Goal: Information Seeking & Learning: Find specific fact

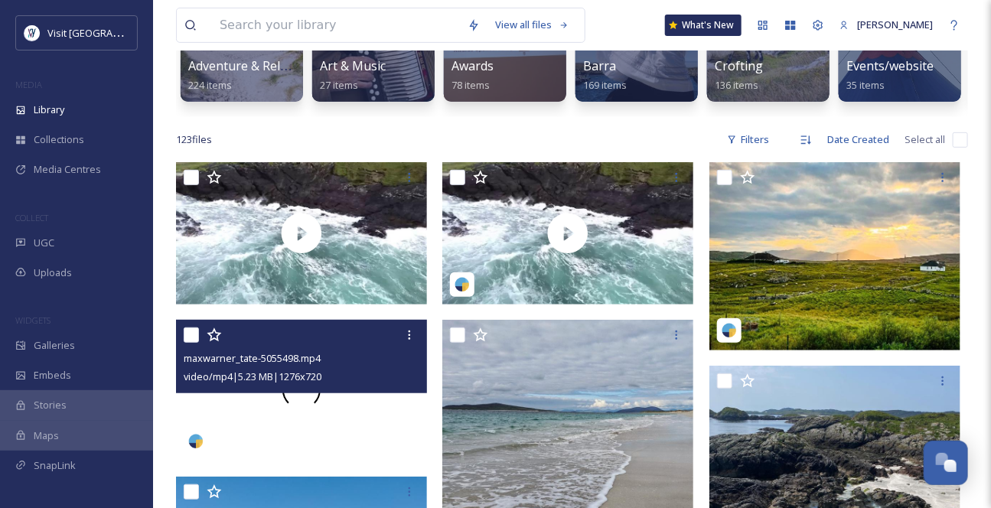
scroll to position [208, 0]
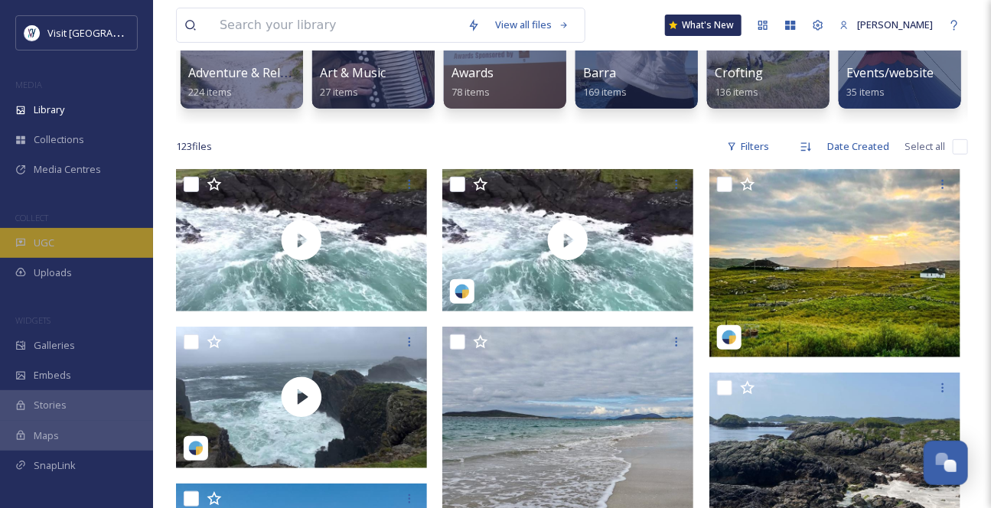
click at [64, 258] on div "UGC" at bounding box center [76, 243] width 153 height 30
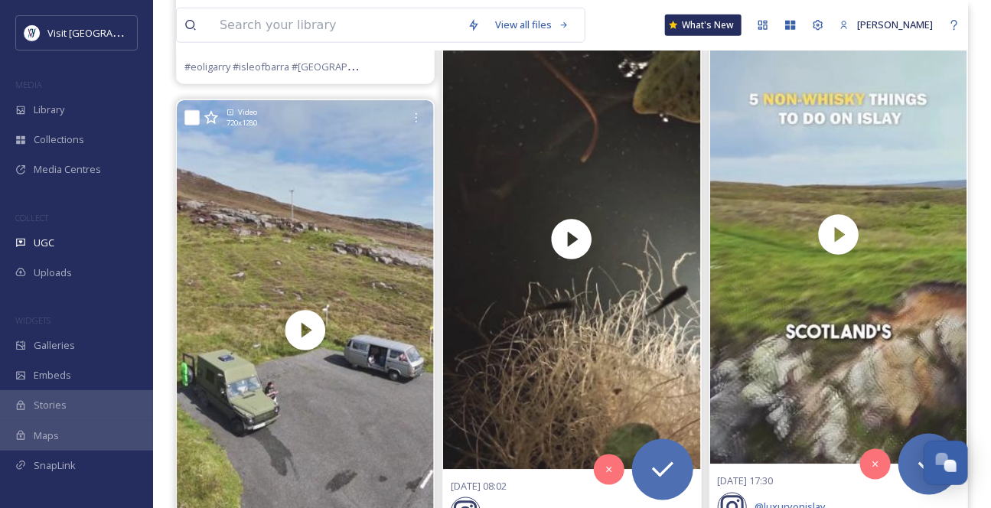
scroll to position [13774, 0]
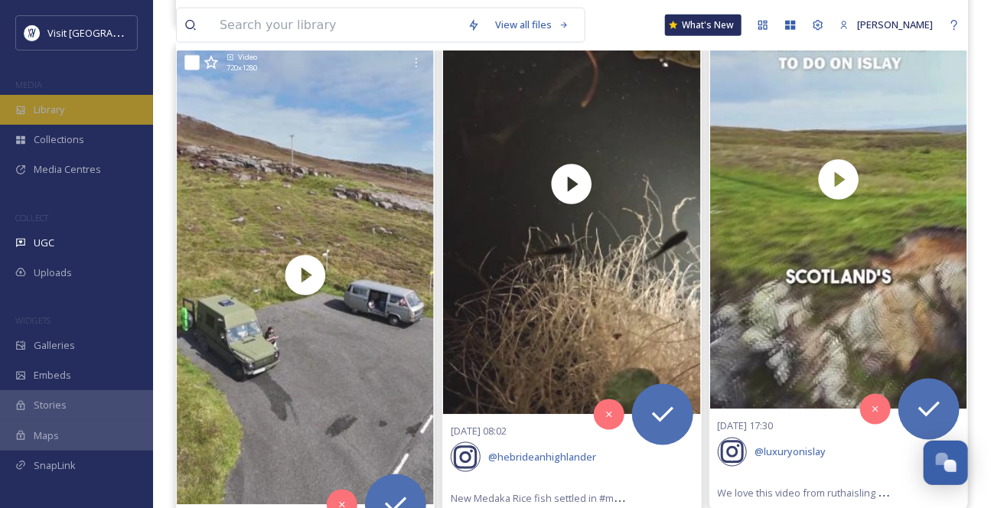
click at [54, 117] on span "Library" at bounding box center [49, 110] width 31 height 15
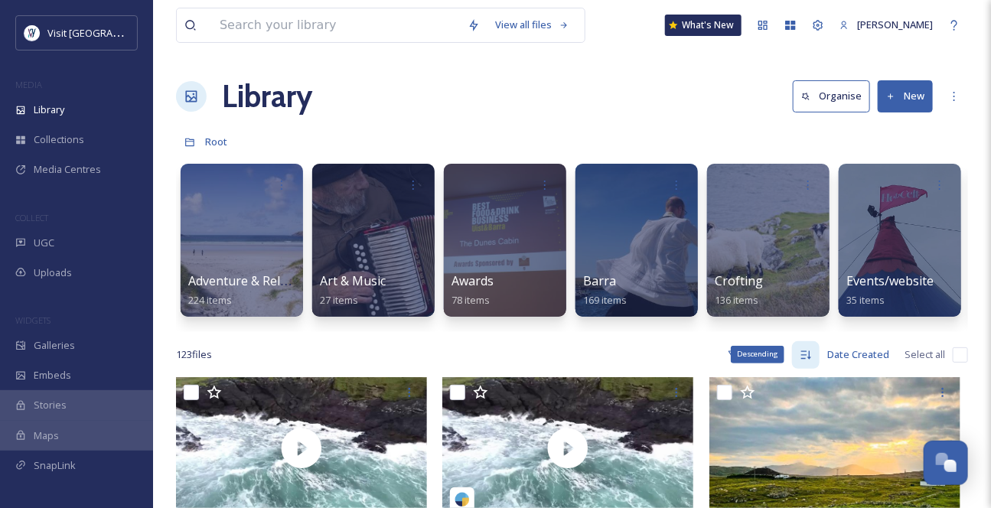
click at [800, 361] on icon at bounding box center [806, 355] width 12 height 12
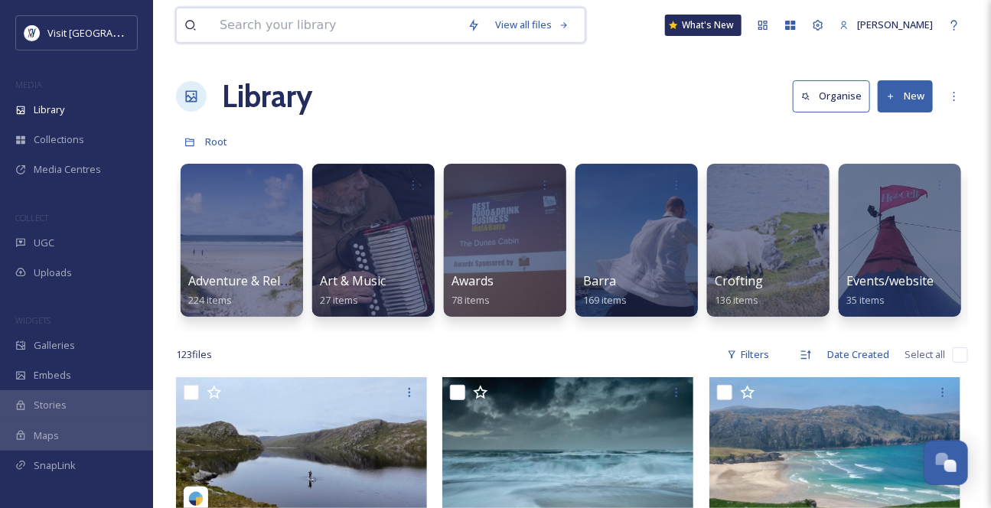
click at [285, 31] on input at bounding box center [336, 25] width 248 height 34
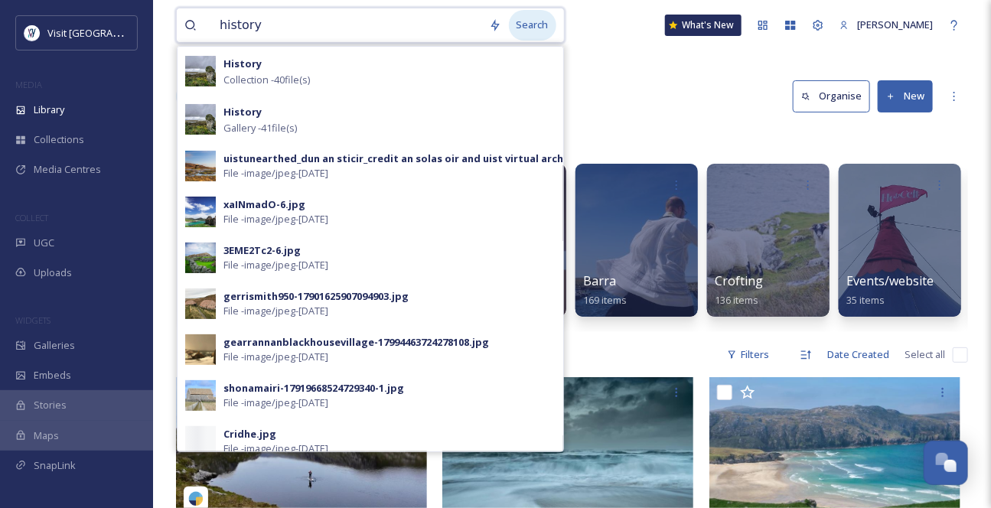
type input "history"
click at [535, 33] on div "Search" at bounding box center [532, 25] width 47 height 30
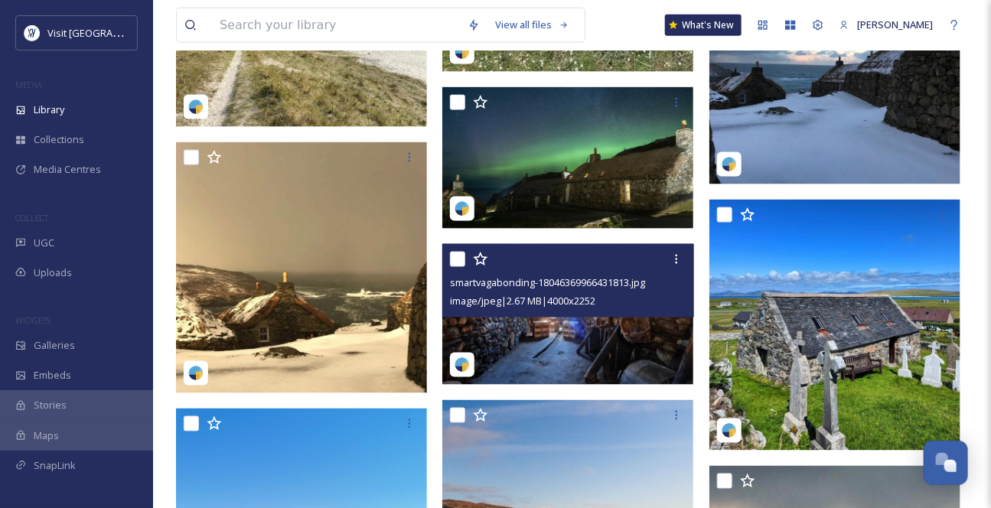
scroll to position [556, 0]
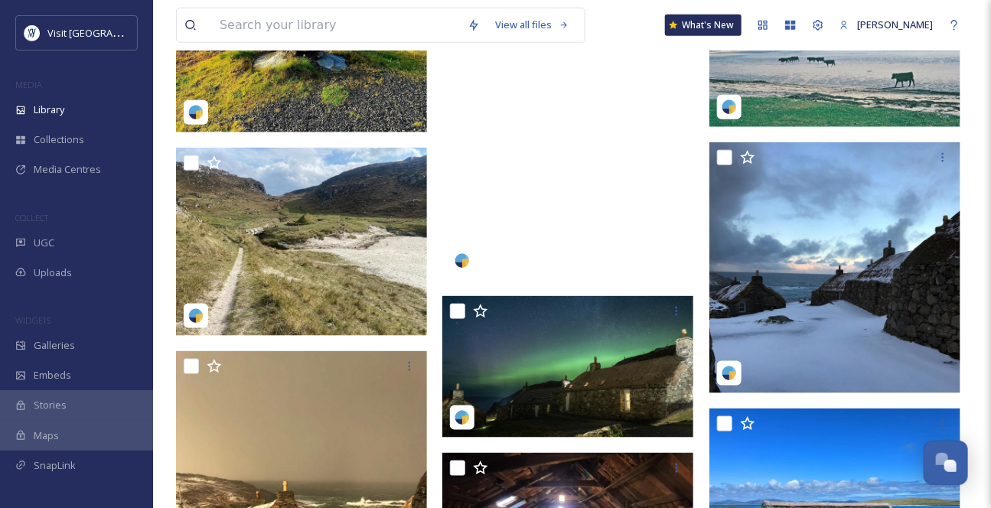
click at [582, 255] on video "nicolsontours_of_scotland-4139277.mp4" at bounding box center [567, 58] width 251 height 446
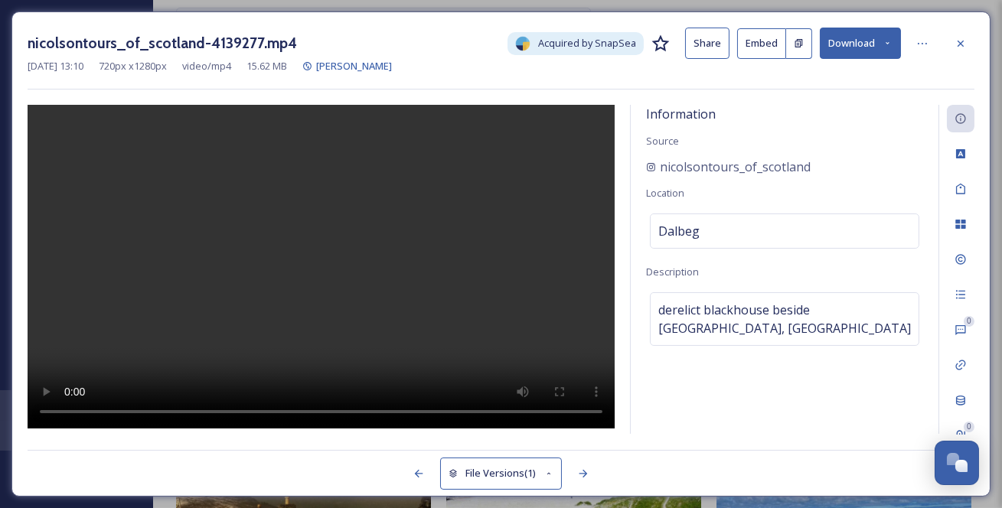
click at [888, 45] on icon at bounding box center [887, 43] width 10 height 10
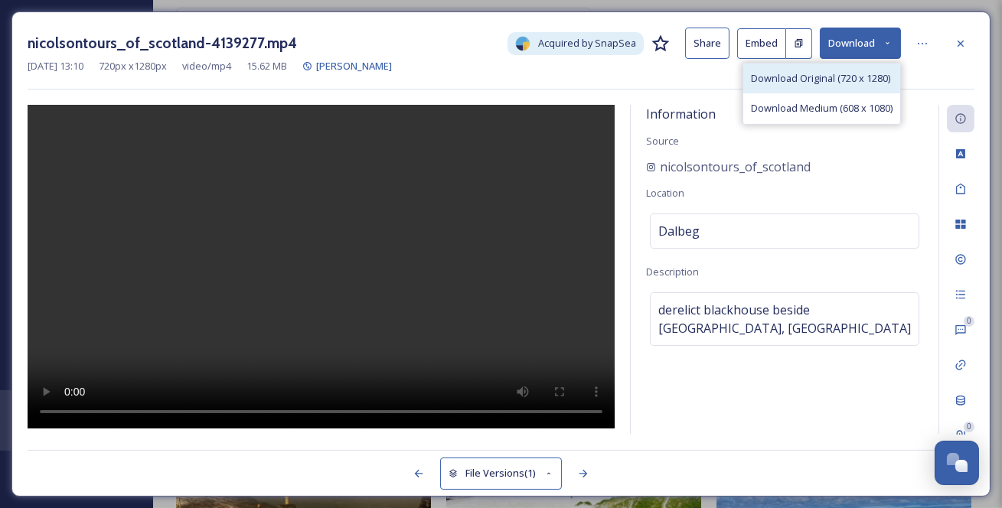
click at [858, 86] on span "Download Original (720 x 1280)" at bounding box center [820, 78] width 139 height 15
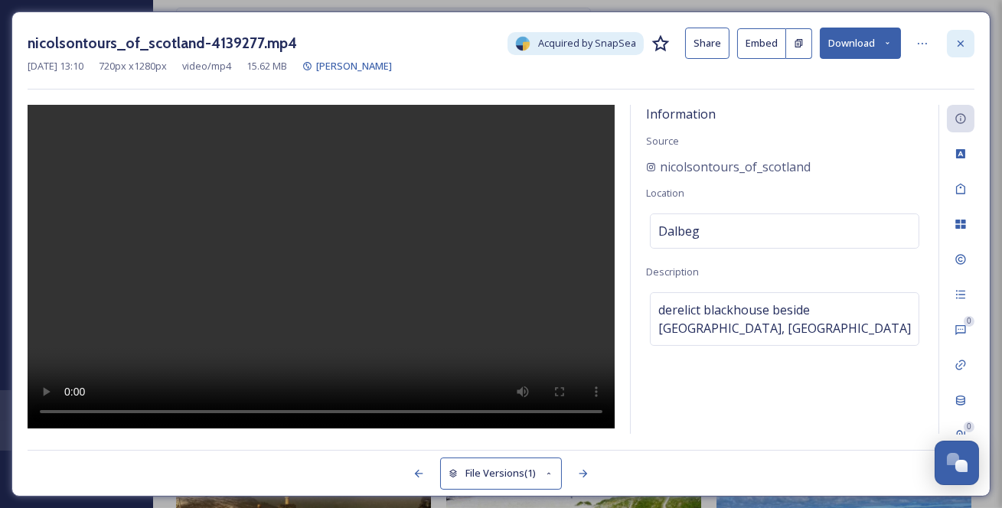
click at [964, 44] on icon at bounding box center [960, 43] width 12 height 12
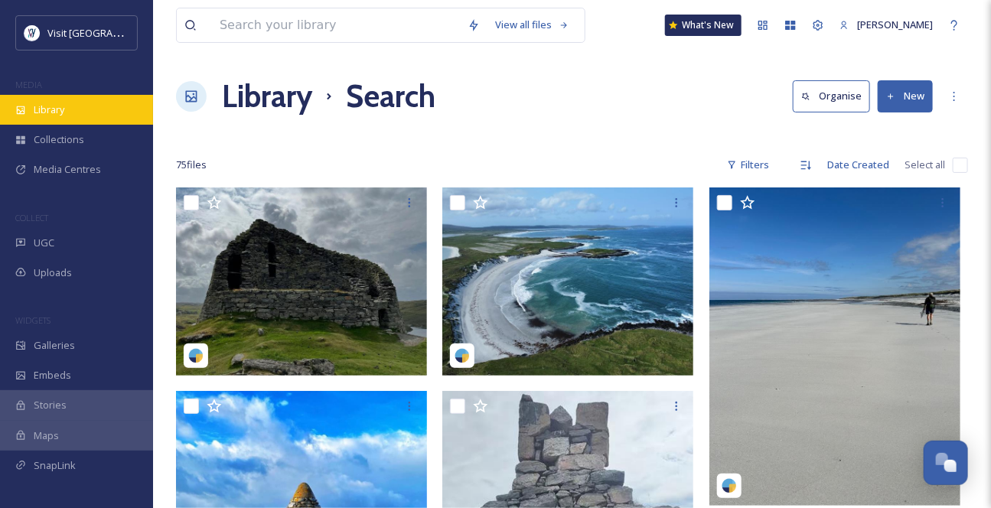
click at [60, 117] on span "Library" at bounding box center [49, 110] width 31 height 15
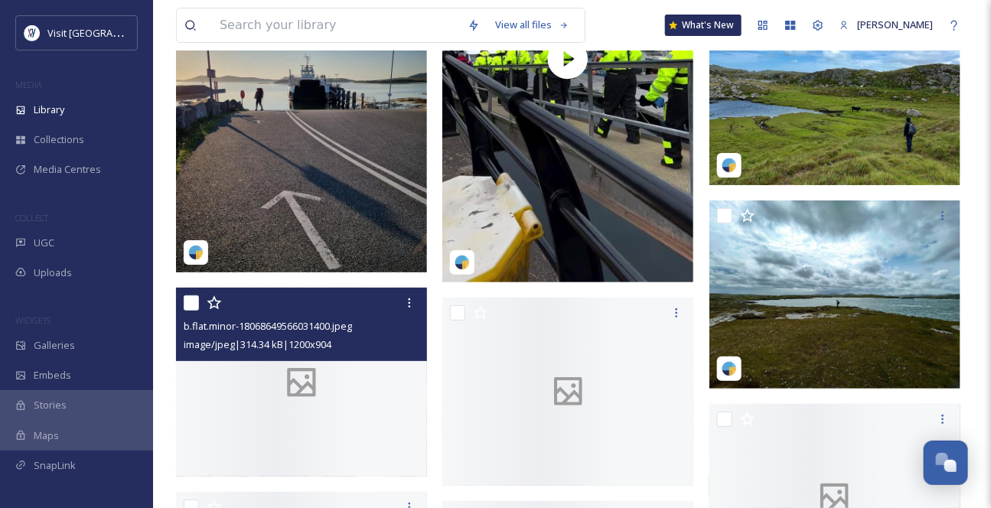
scroll to position [6330, 0]
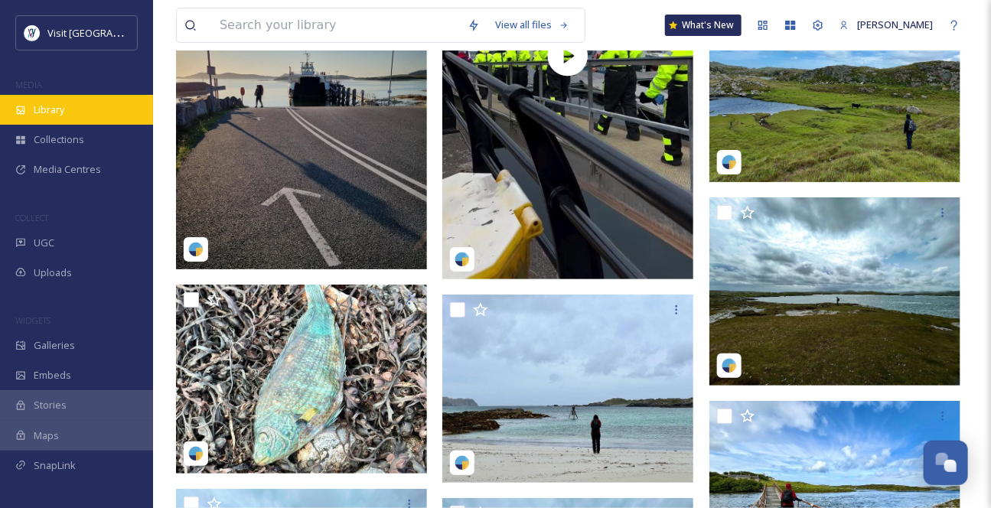
click at [77, 125] on div "Library" at bounding box center [76, 110] width 153 height 30
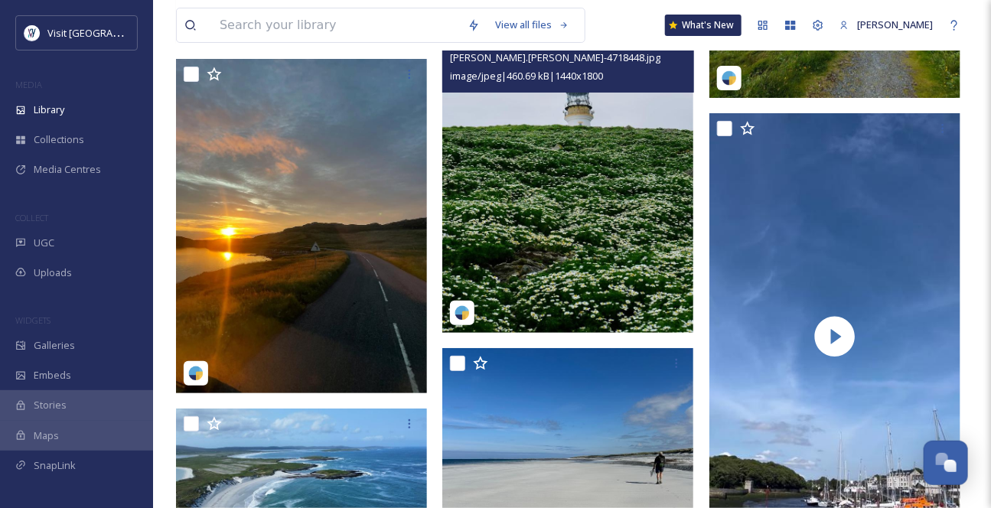
scroll to position [4452, 0]
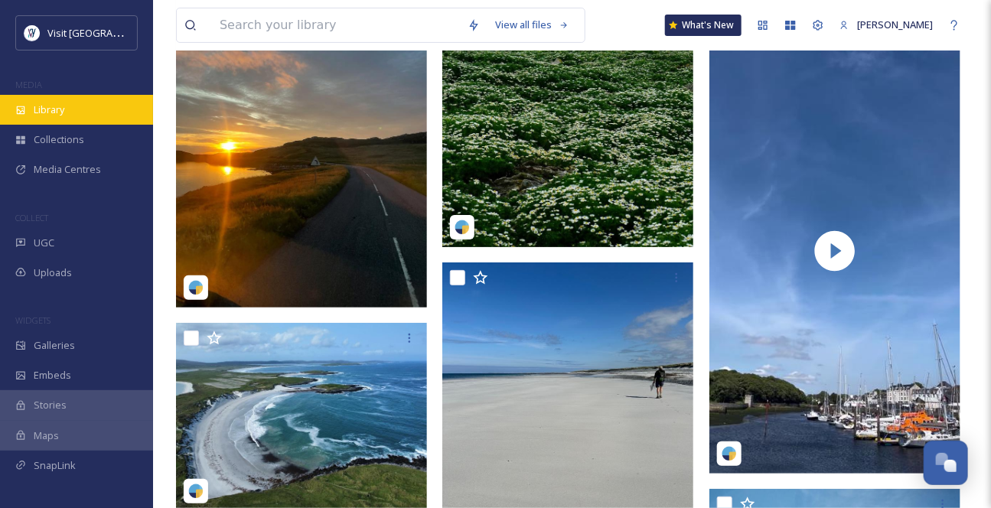
click at [51, 125] on div "Library" at bounding box center [76, 110] width 153 height 30
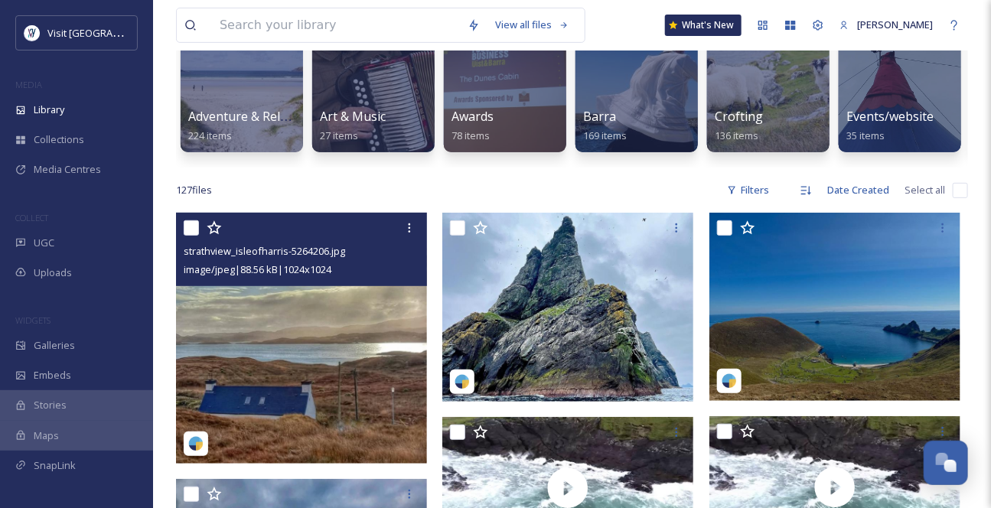
scroll to position [278, 0]
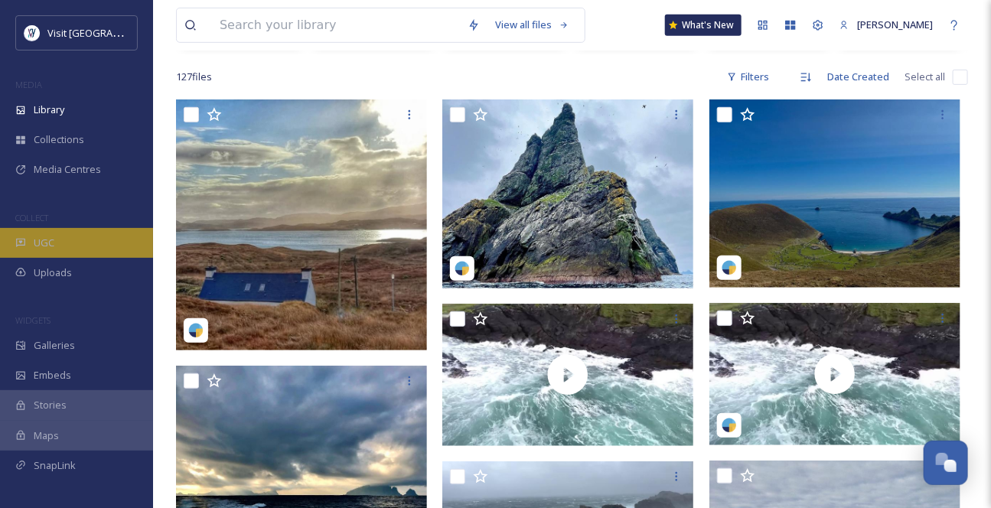
click at [66, 258] on div "UGC" at bounding box center [76, 243] width 153 height 30
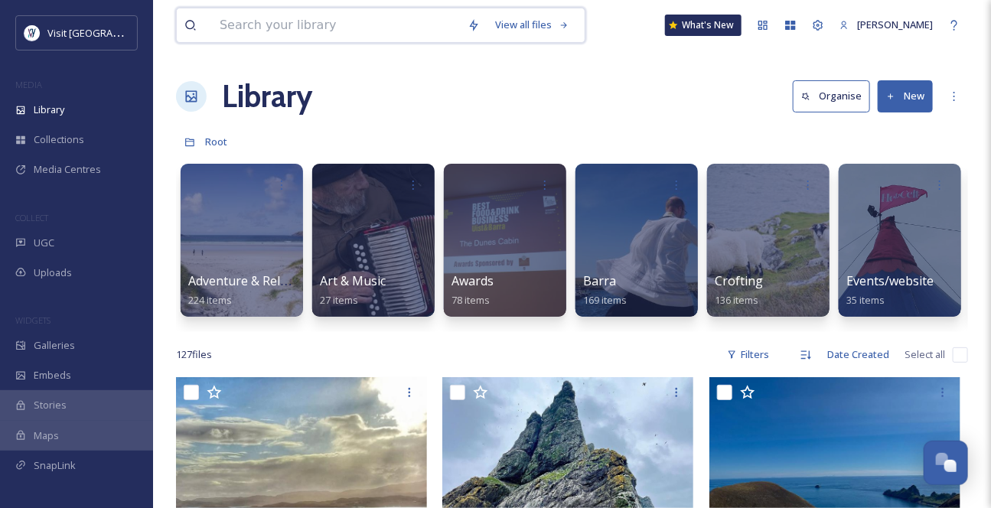
click at [285, 18] on input at bounding box center [336, 25] width 248 height 34
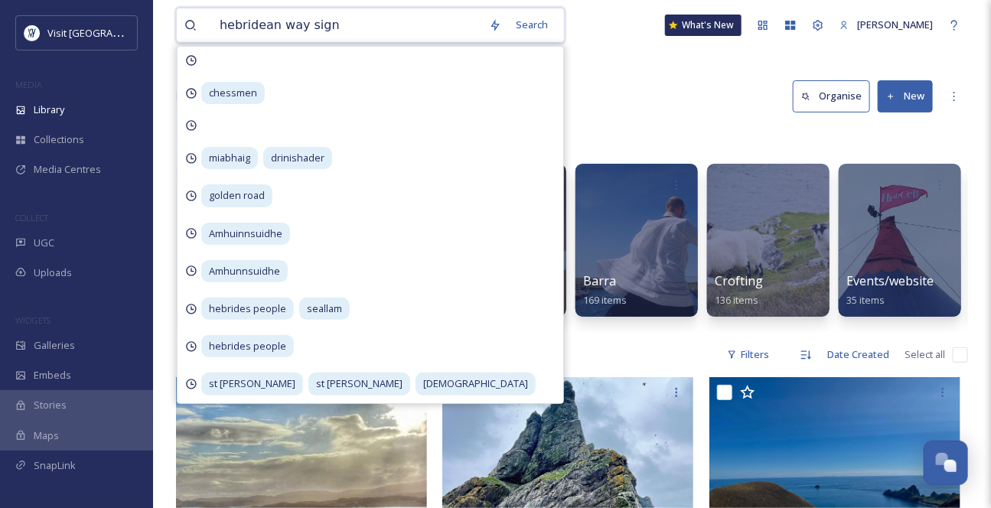
type input "hebridean way signs"
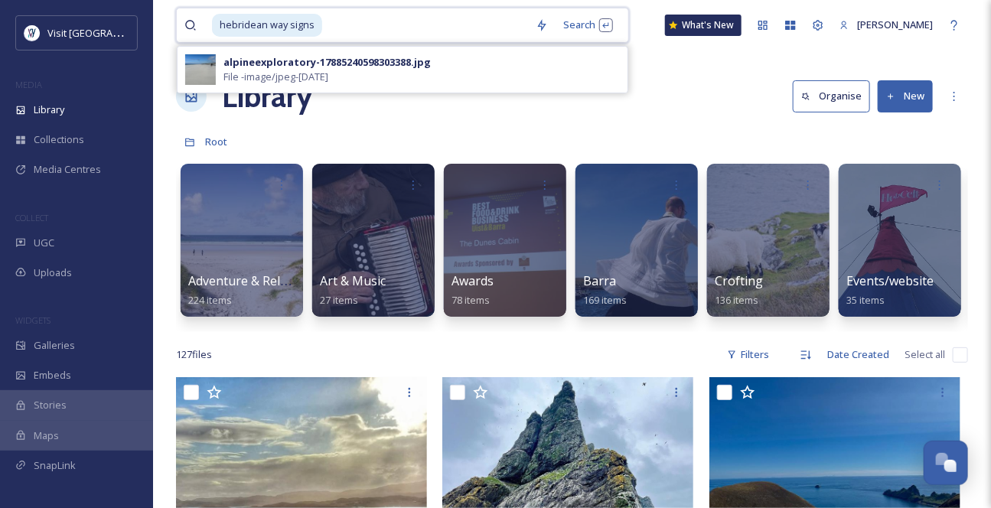
drag, startPoint x: 350, startPoint y: 27, endPoint x: 330, endPoint y: 34, distance: 21.3
click at [314, 28] on div "hebridean way signs" at bounding box center [370, 25] width 316 height 34
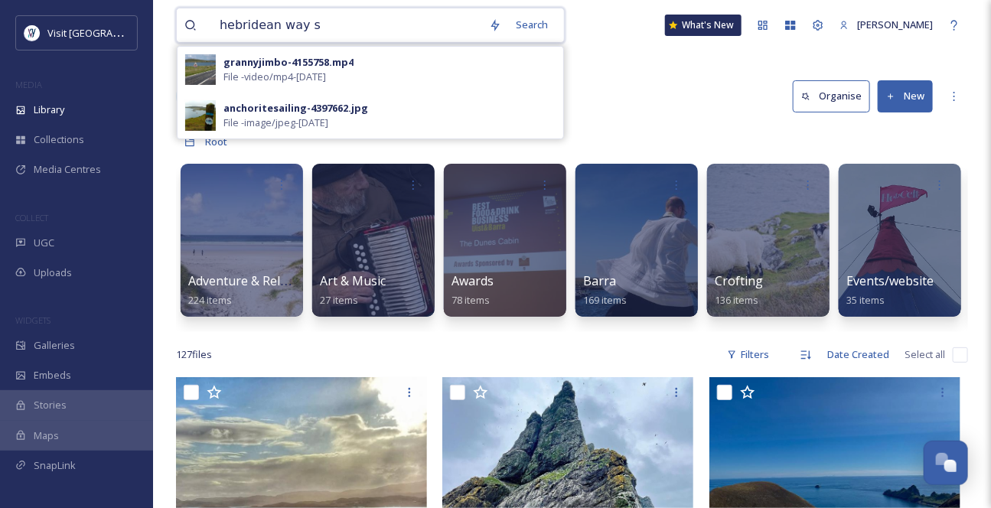
type input "hebridean way"
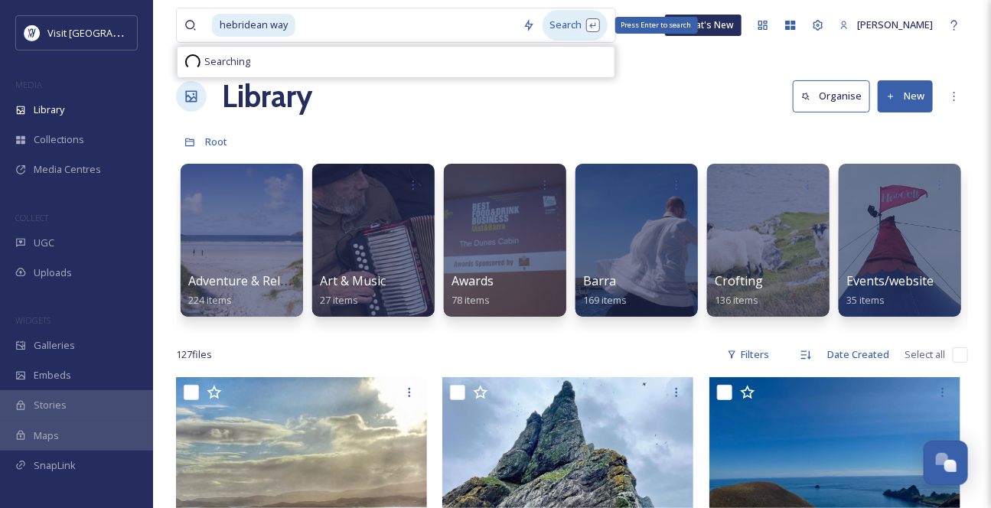
click at [575, 28] on div "Search Press Enter to search" at bounding box center [575, 25] width 65 height 30
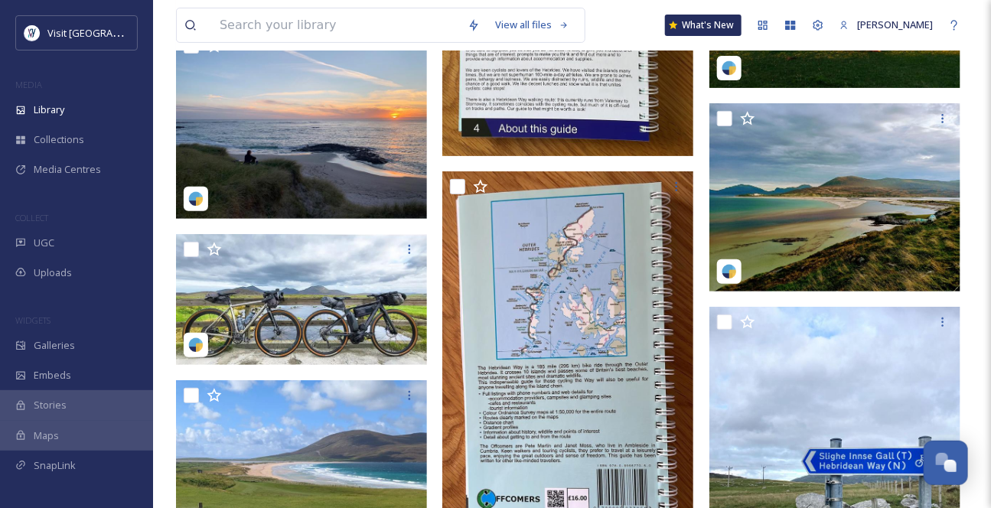
scroll to position [2573, 0]
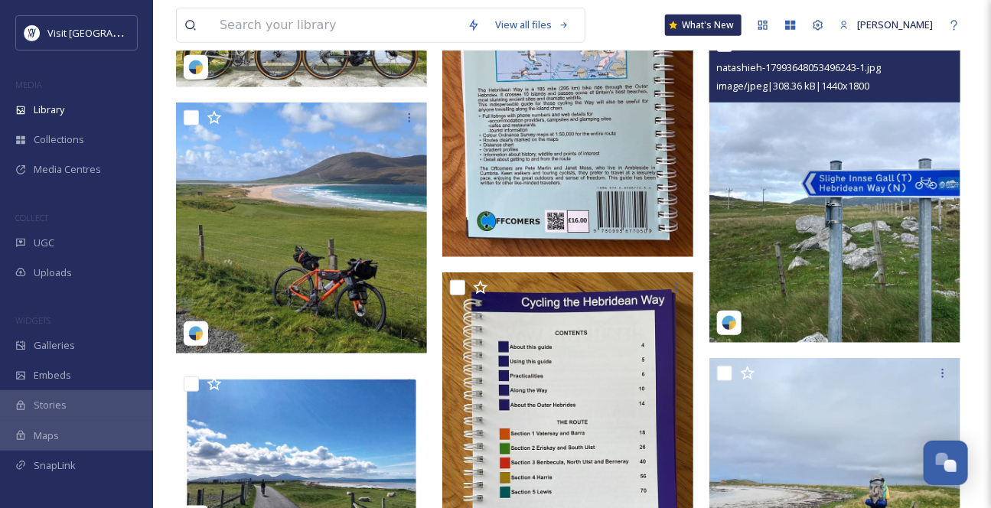
click at [884, 242] on img at bounding box center [834, 186] width 251 height 314
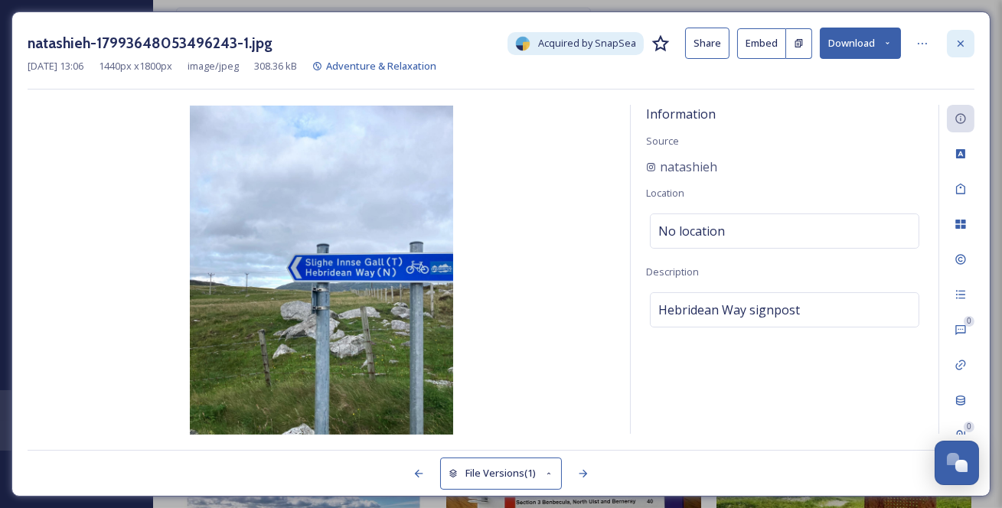
click at [966, 38] on icon at bounding box center [960, 43] width 12 height 12
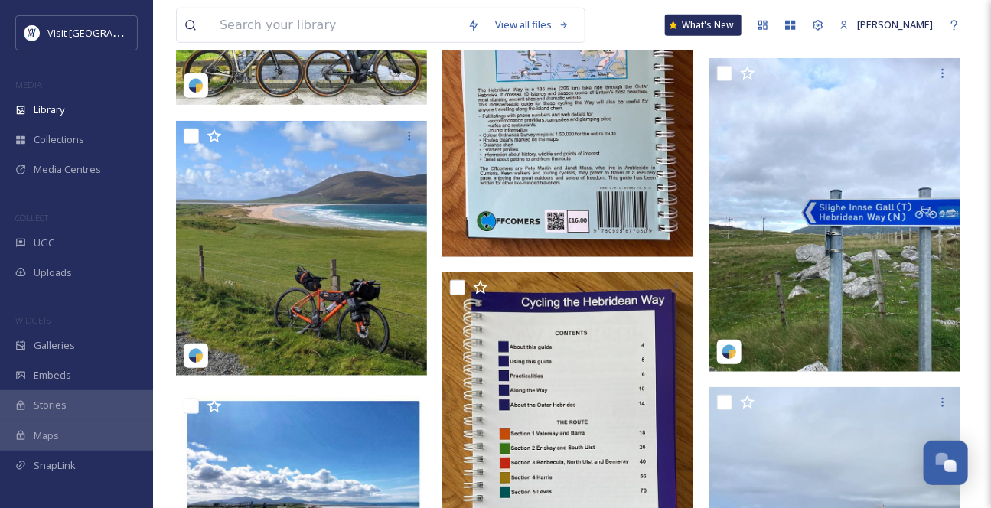
scroll to position [2643, 0]
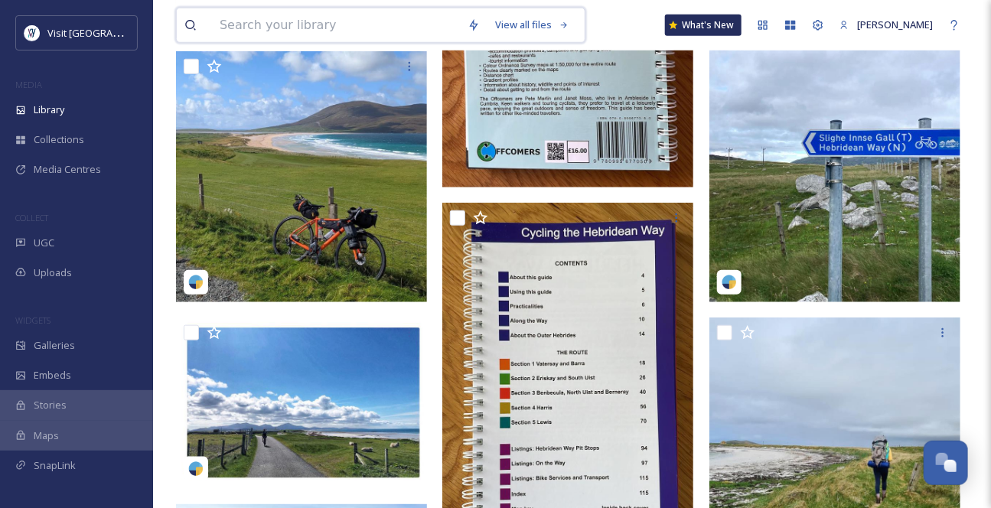
drag, startPoint x: 306, startPoint y: 31, endPoint x: 360, endPoint y: 26, distance: 54.6
click at [306, 28] on input at bounding box center [336, 25] width 248 height 34
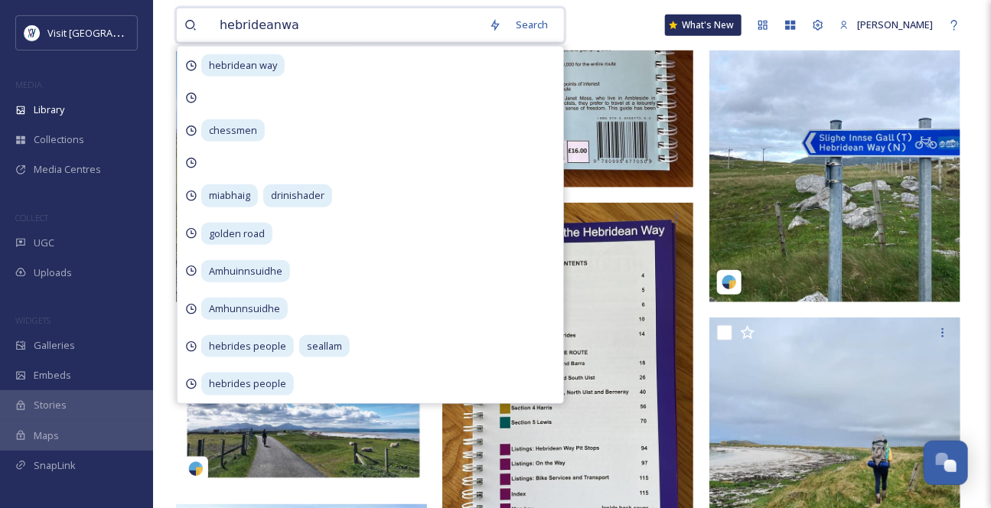
type input "hebrideanway"
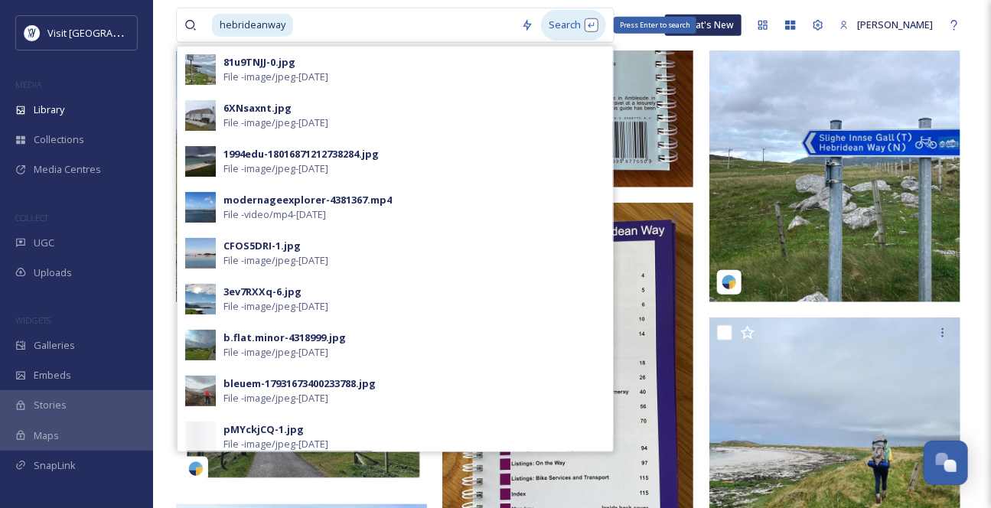
click at [582, 28] on div "Search Press Enter to search" at bounding box center [573, 25] width 65 height 30
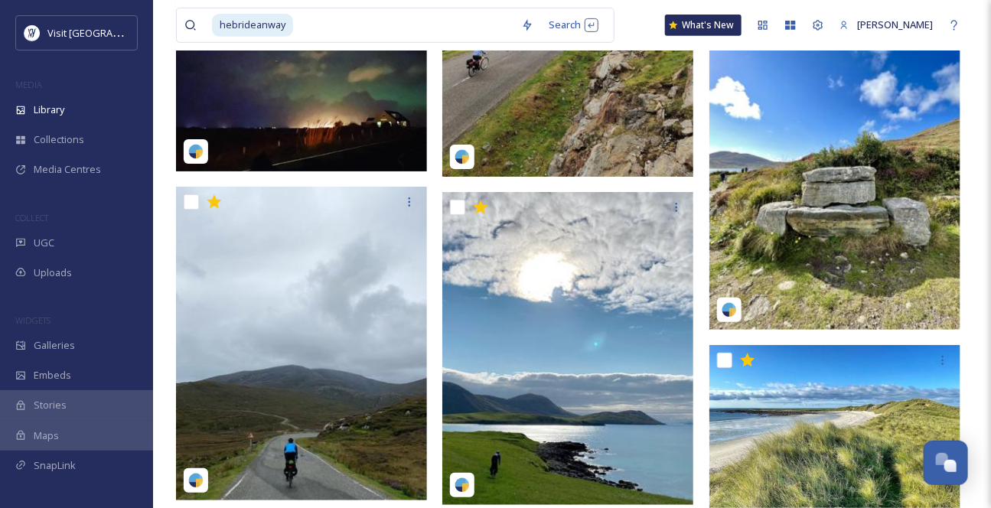
scroll to position [9043, 0]
